Goal: Find specific page/section

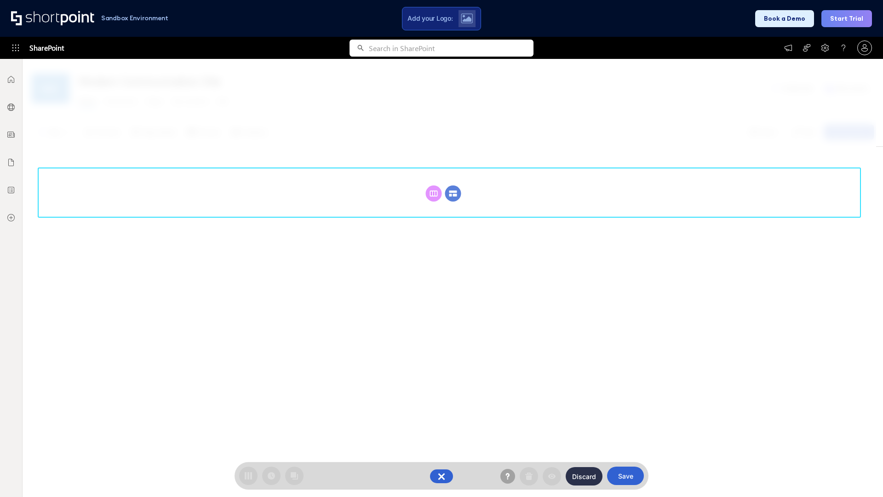
click at [453, 185] on circle at bounding box center [453, 193] width 16 height 16
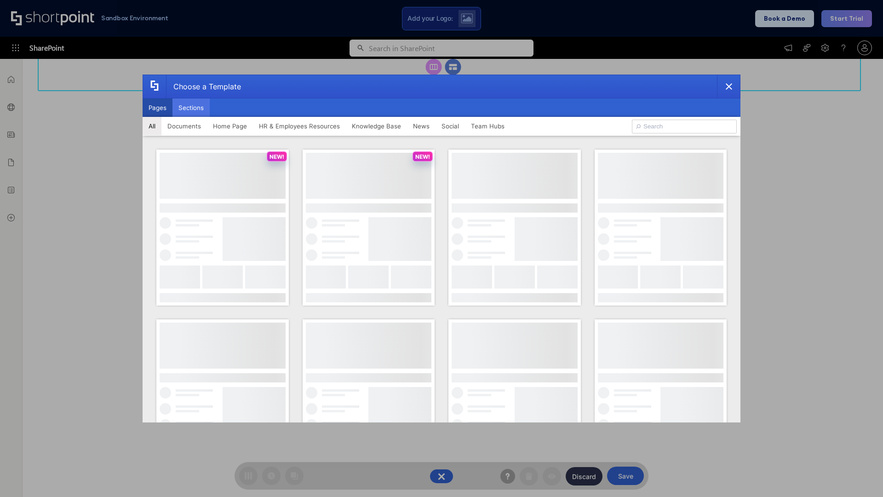
click at [191, 108] on button "Sections" at bounding box center [191, 107] width 37 height 18
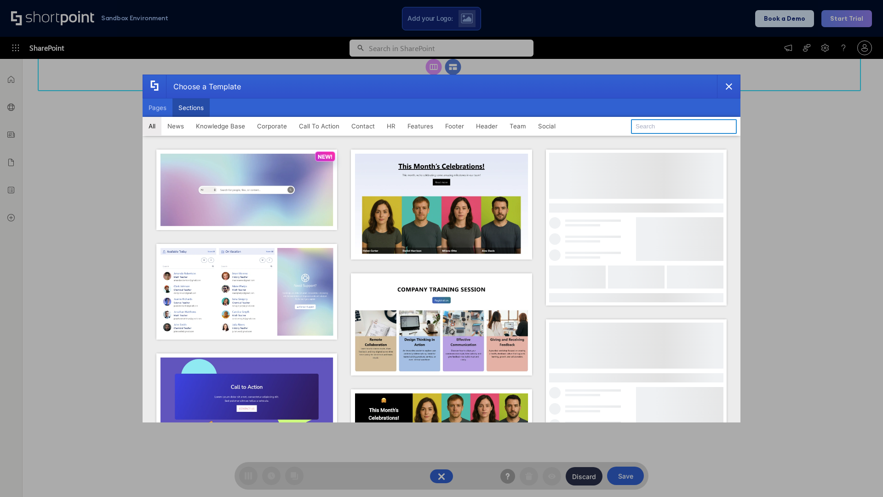
type input "Employee Spotlight 1"
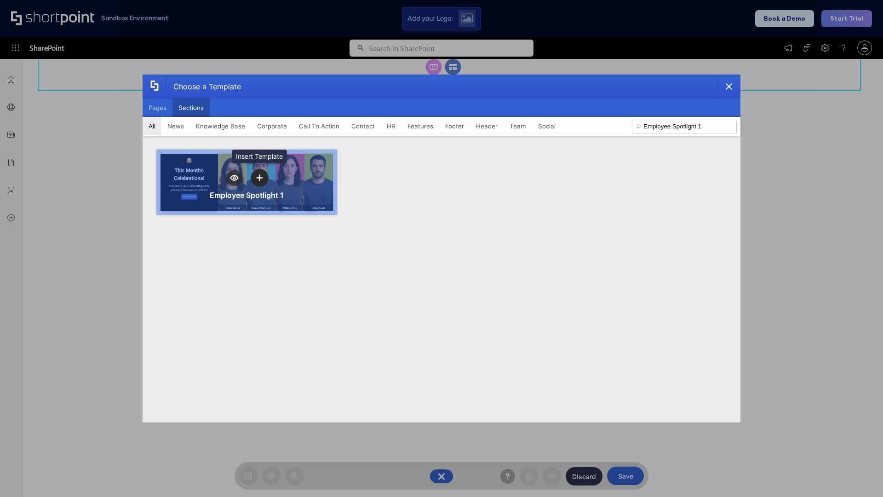
click at [259, 178] on icon "template selector" at bounding box center [259, 177] width 6 height 6
